Goal: Task Accomplishment & Management: Manage account settings

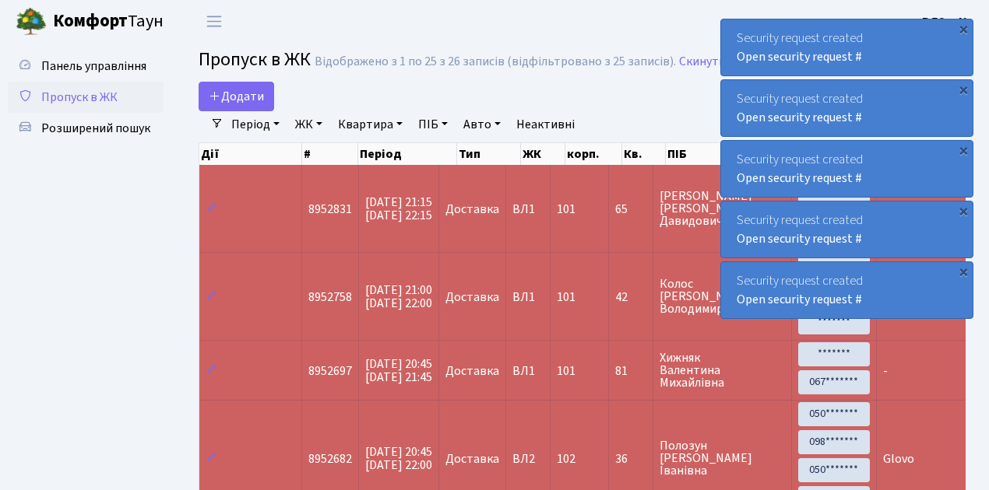
select select "25"
click at [89, 100] on span "Пропуск в ЖК" at bounding box center [79, 97] width 76 height 17
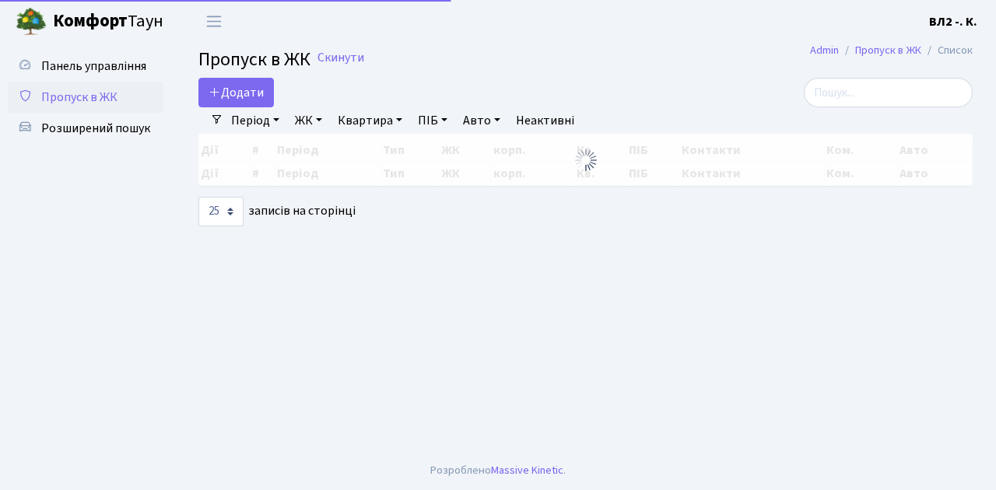
select select "25"
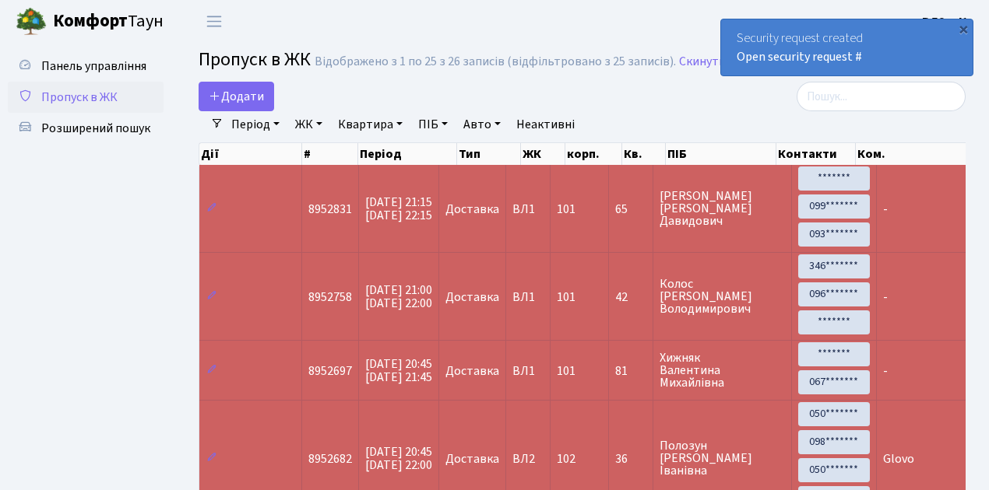
click at [93, 102] on span "Пропуск в ЖК" at bounding box center [79, 97] width 76 height 17
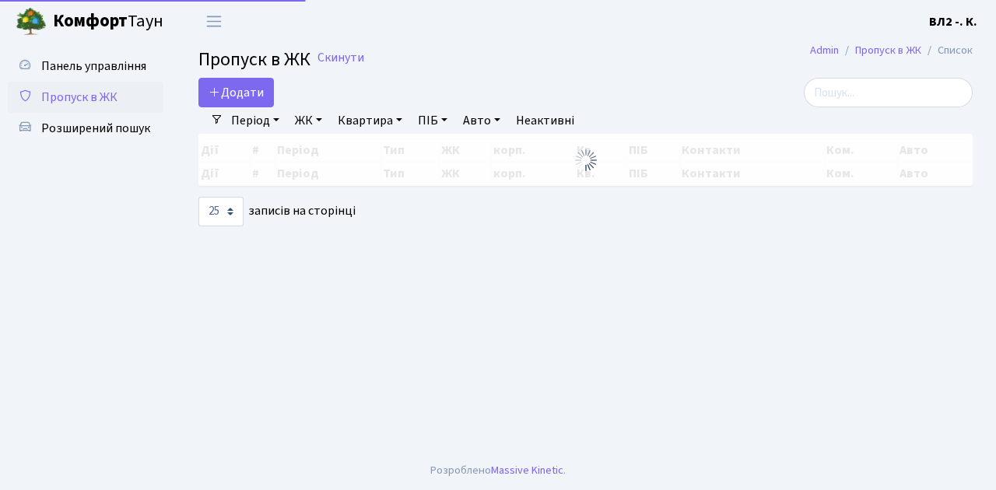
select select "25"
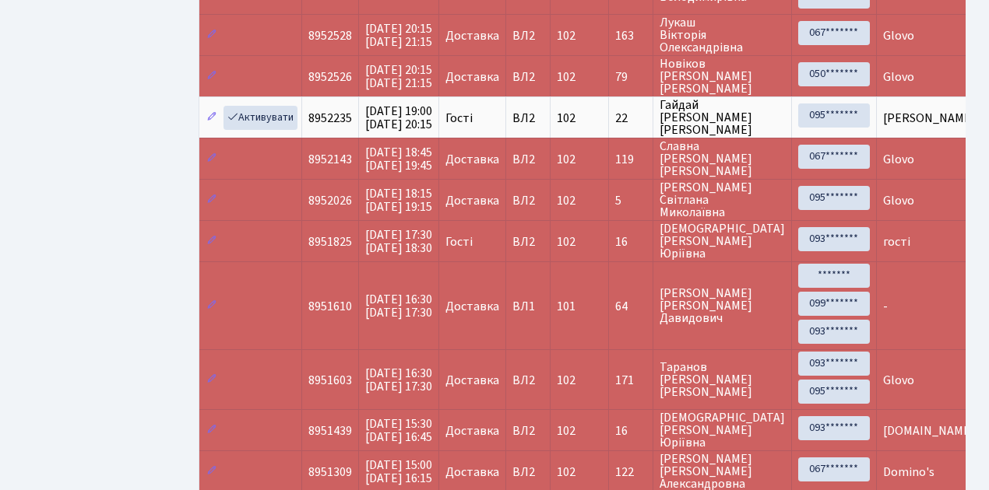
scroll to position [623, 0]
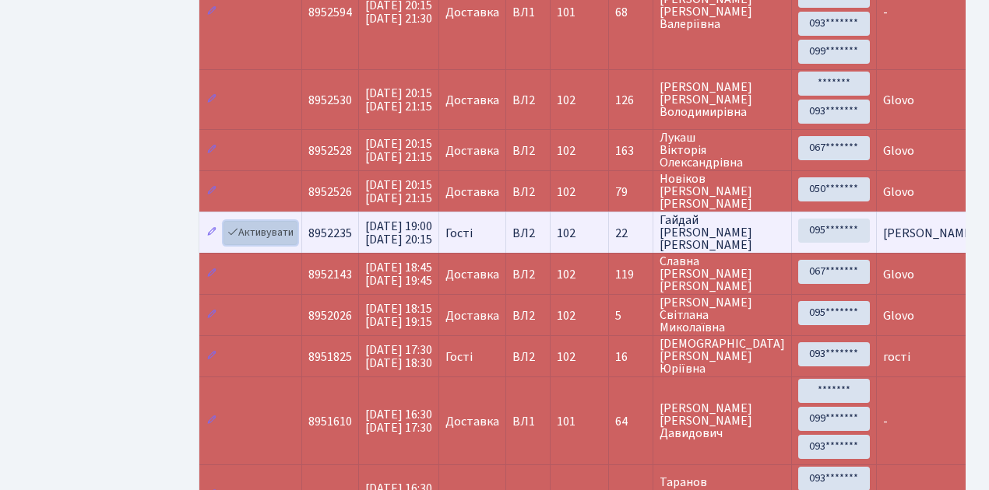
click at [257, 221] on link "Активувати" at bounding box center [260, 233] width 74 height 24
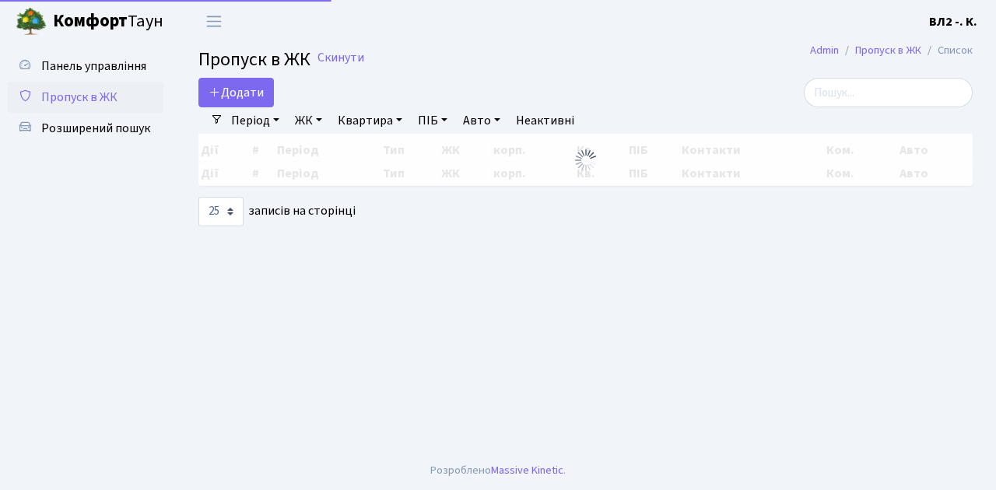
select select "25"
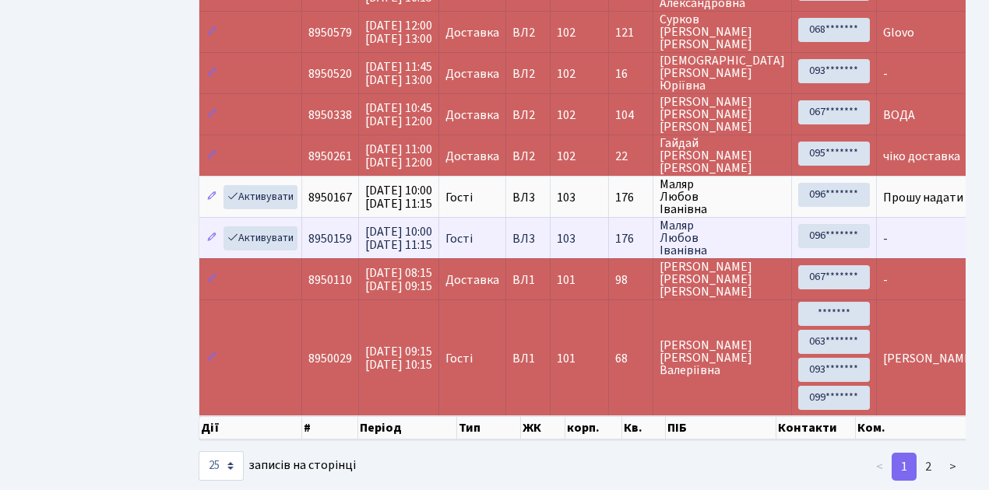
scroll to position [1236, 0]
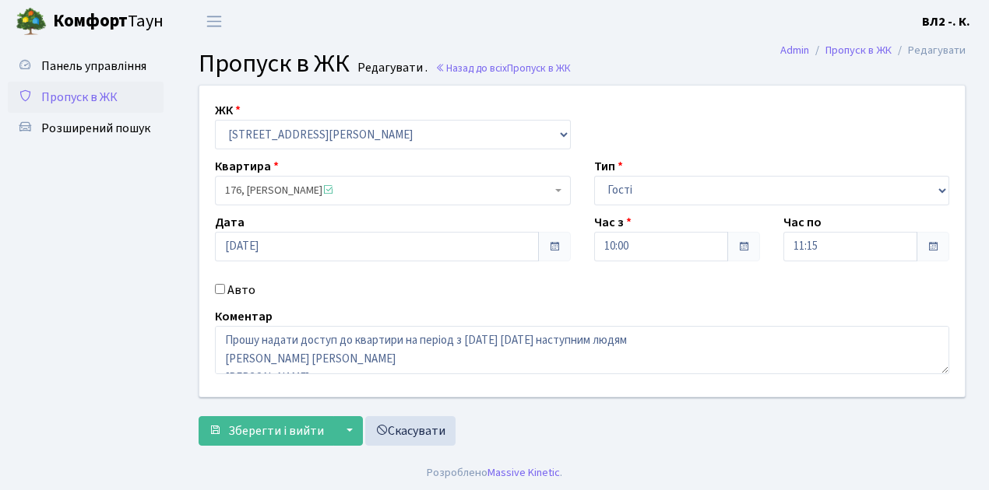
click at [91, 100] on span "Пропуск в ЖК" at bounding box center [79, 97] width 76 height 17
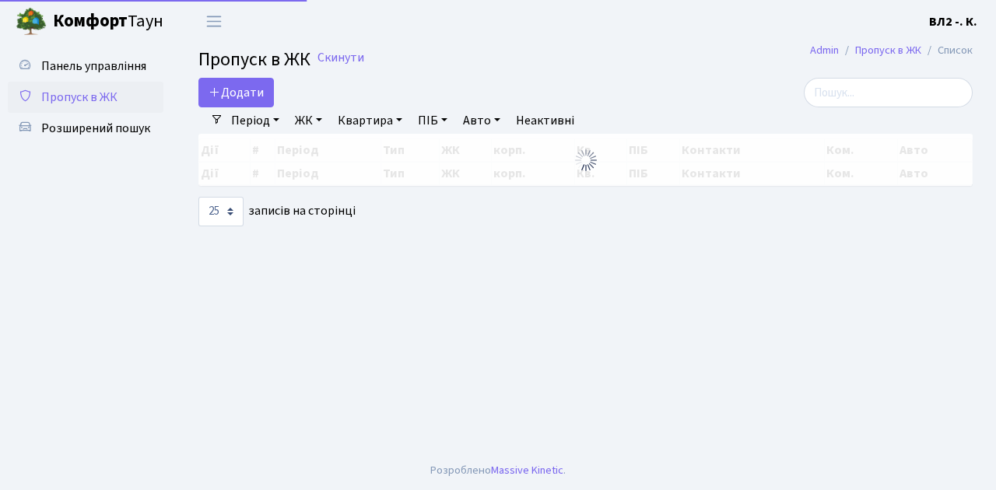
select select "25"
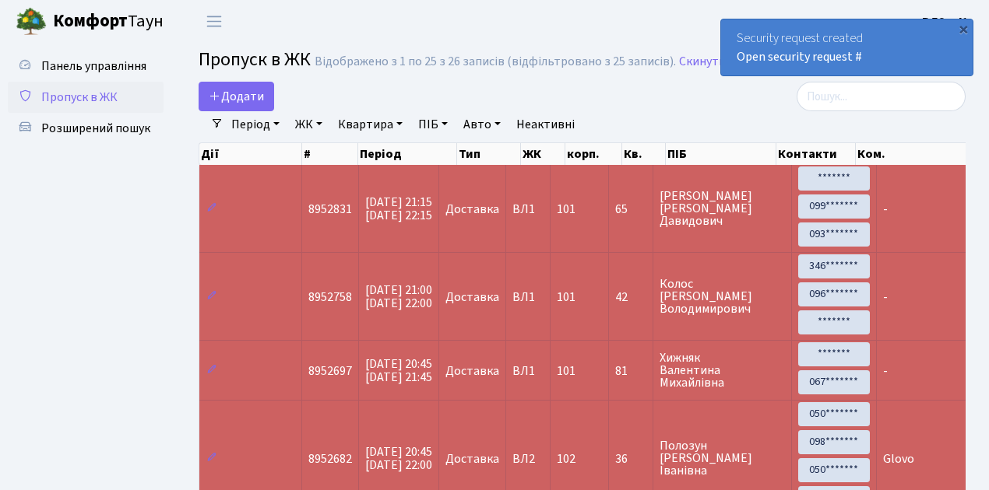
click at [83, 93] on span "Пропуск в ЖК" at bounding box center [79, 97] width 76 height 17
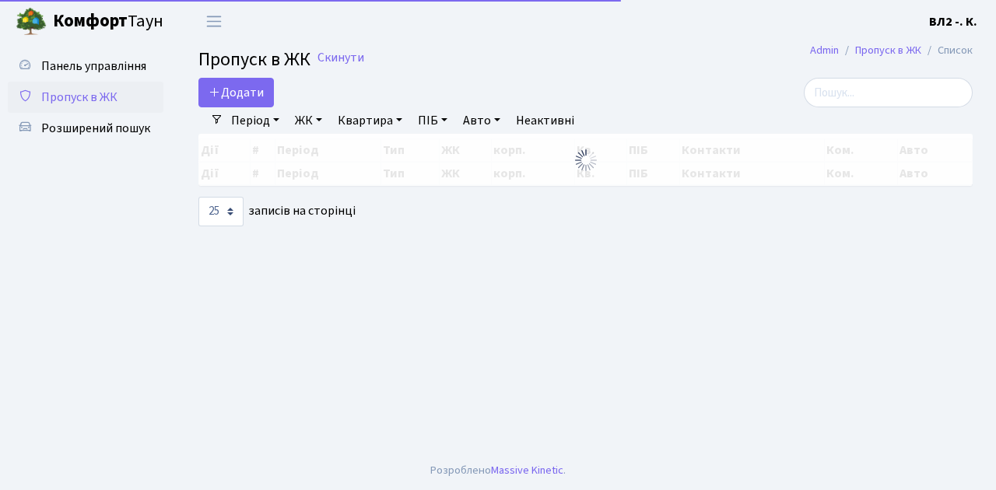
select select "25"
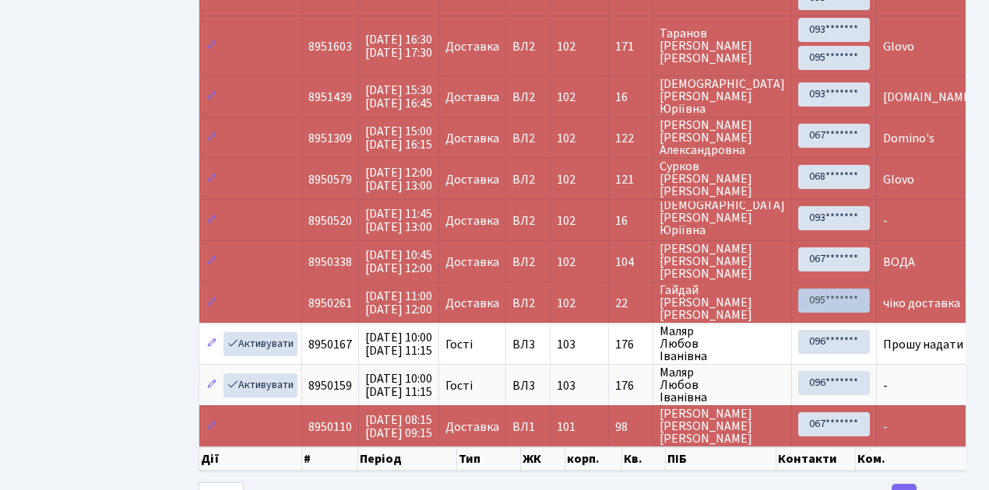
scroll to position [1208, 0]
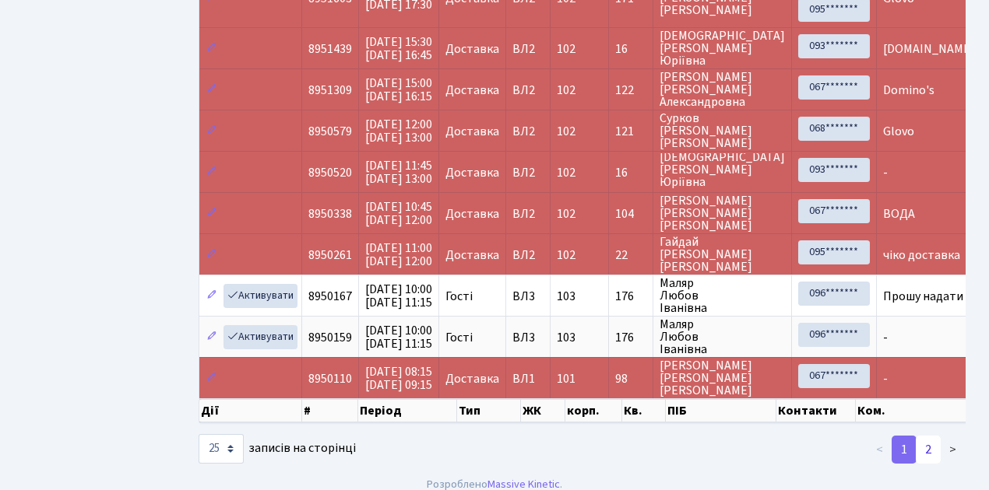
click at [937, 438] on link "2" at bounding box center [928, 450] width 25 height 28
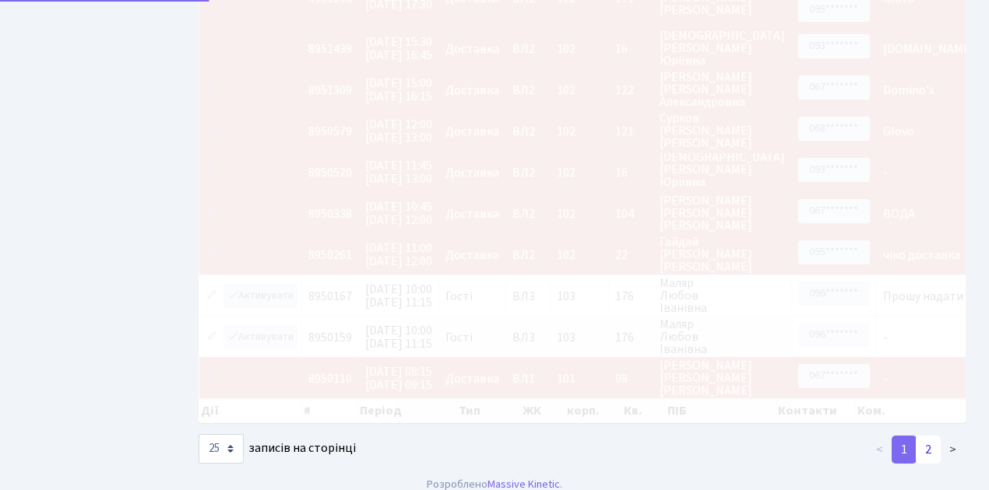
scroll to position [76, 0]
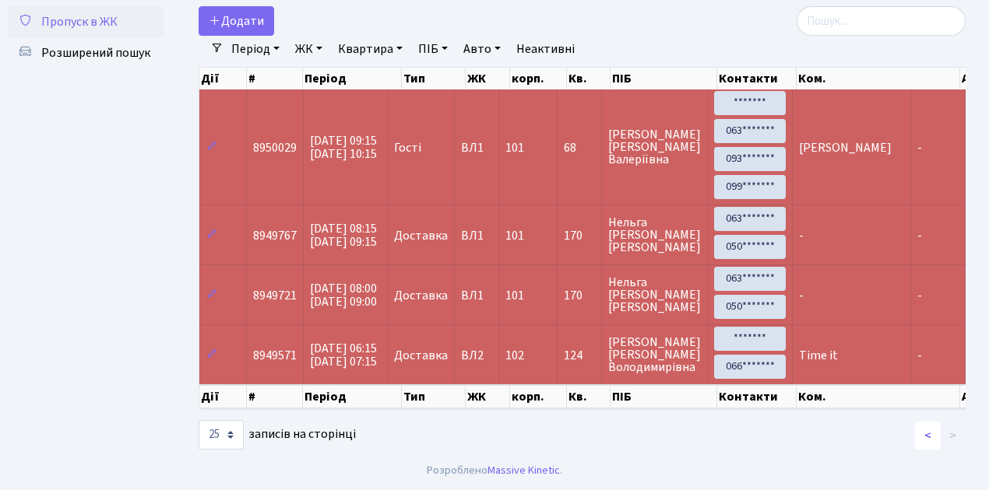
click at [931, 436] on link "<" at bounding box center [928, 436] width 26 height 28
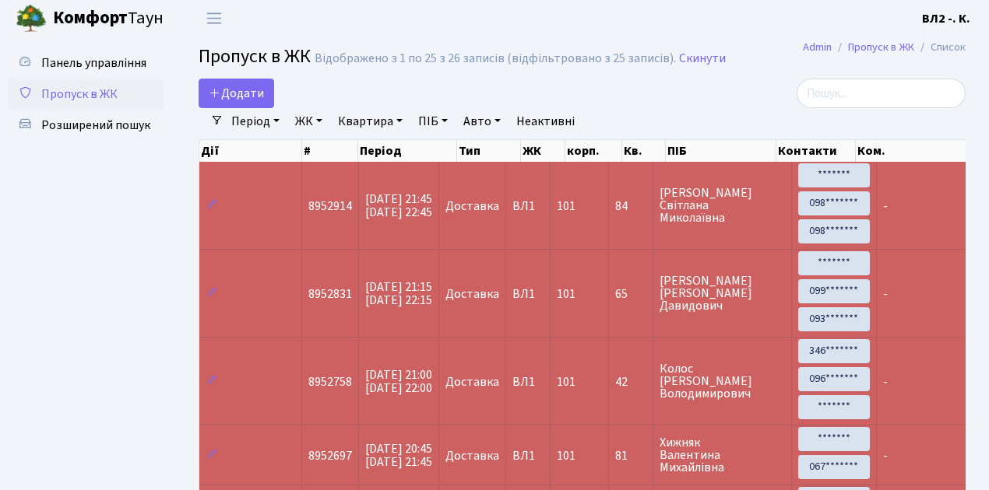
scroll to position [0, 0]
